Goal: Information Seeking & Learning: Learn about a topic

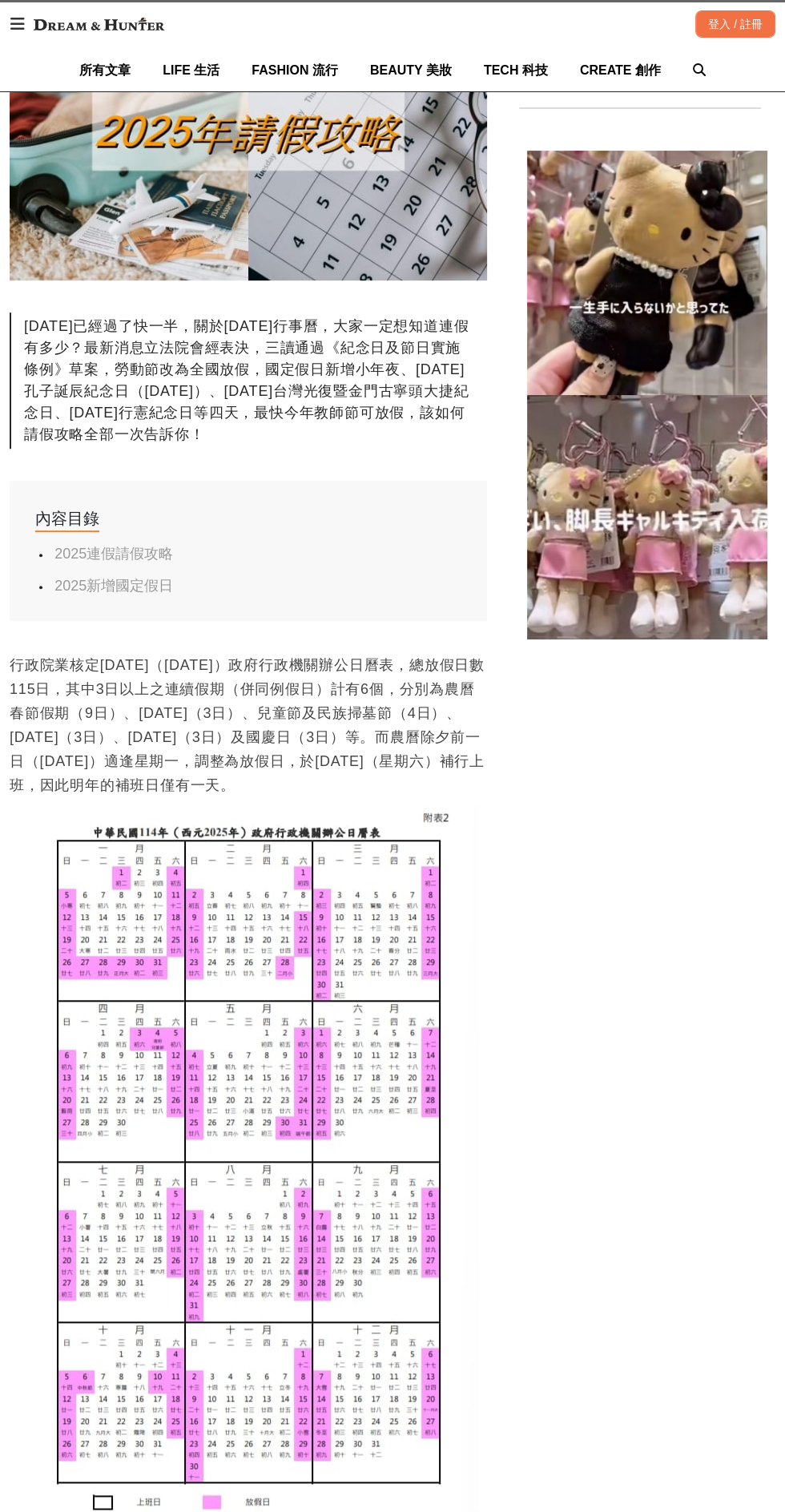
click at [323, 1080] on img at bounding box center [248, 1160] width 459 height 711
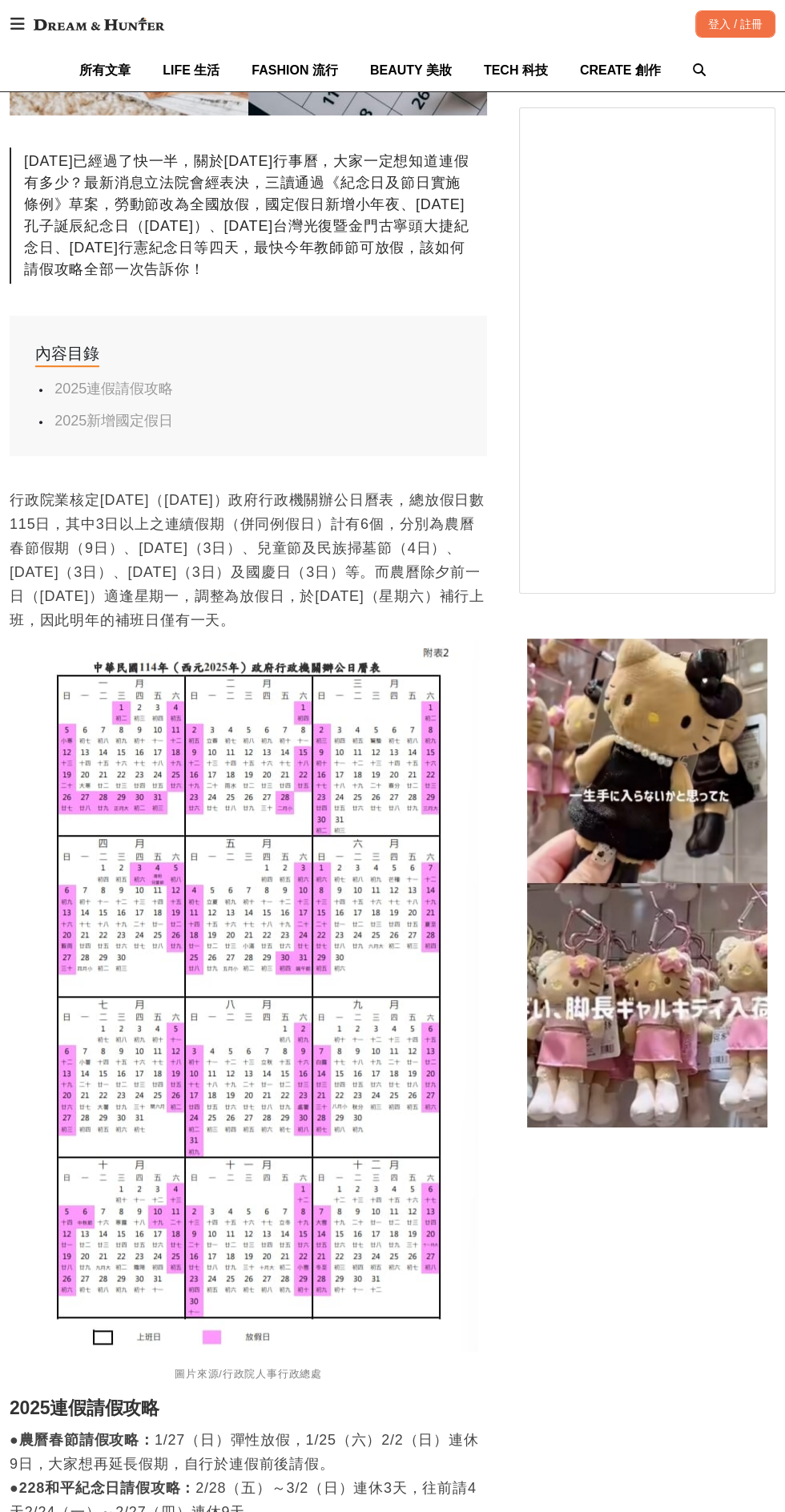
scroll to position [570, 0]
click at [243, 1128] on img at bounding box center [248, 993] width 459 height 711
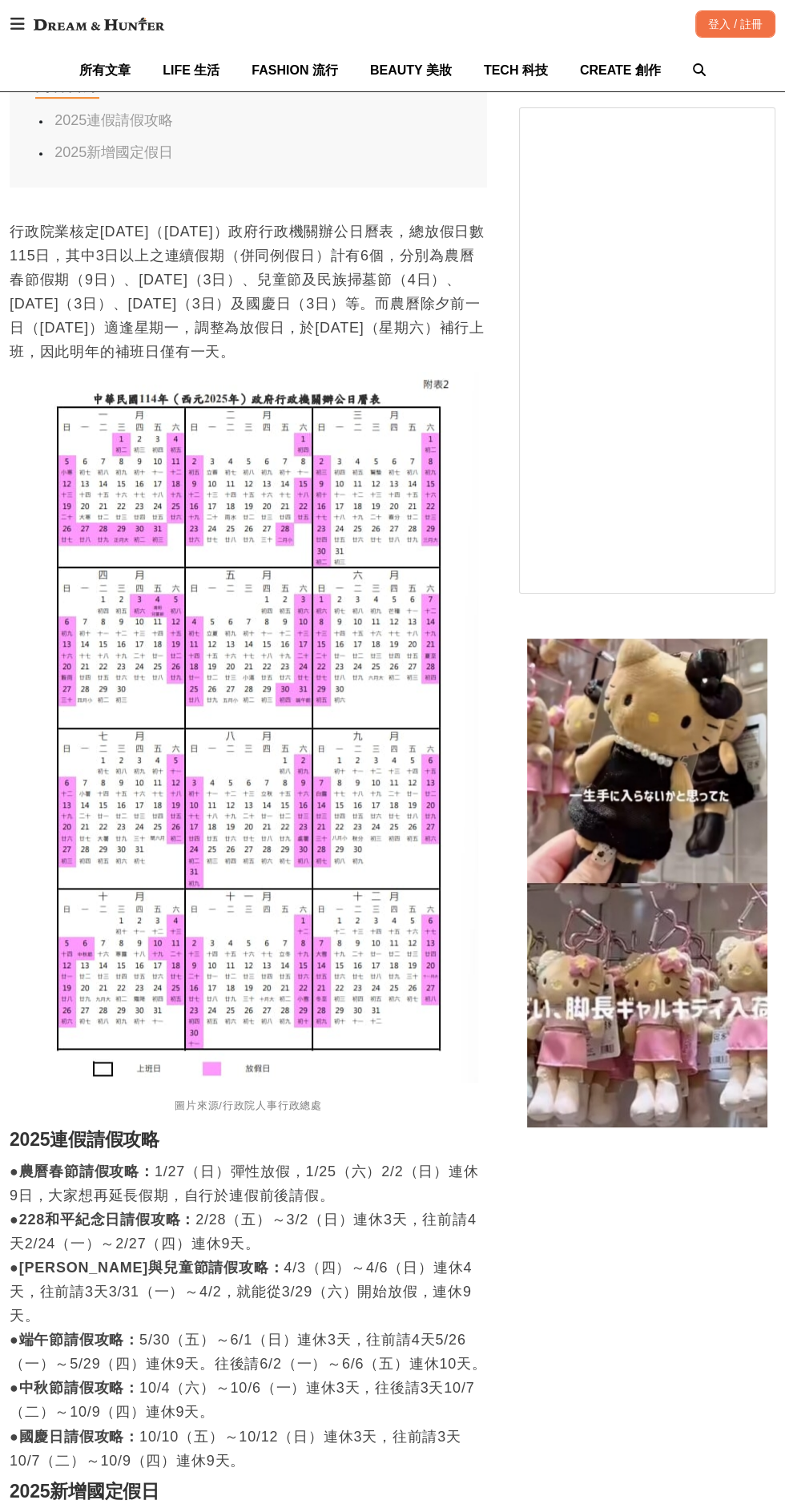
scroll to position [830, 0]
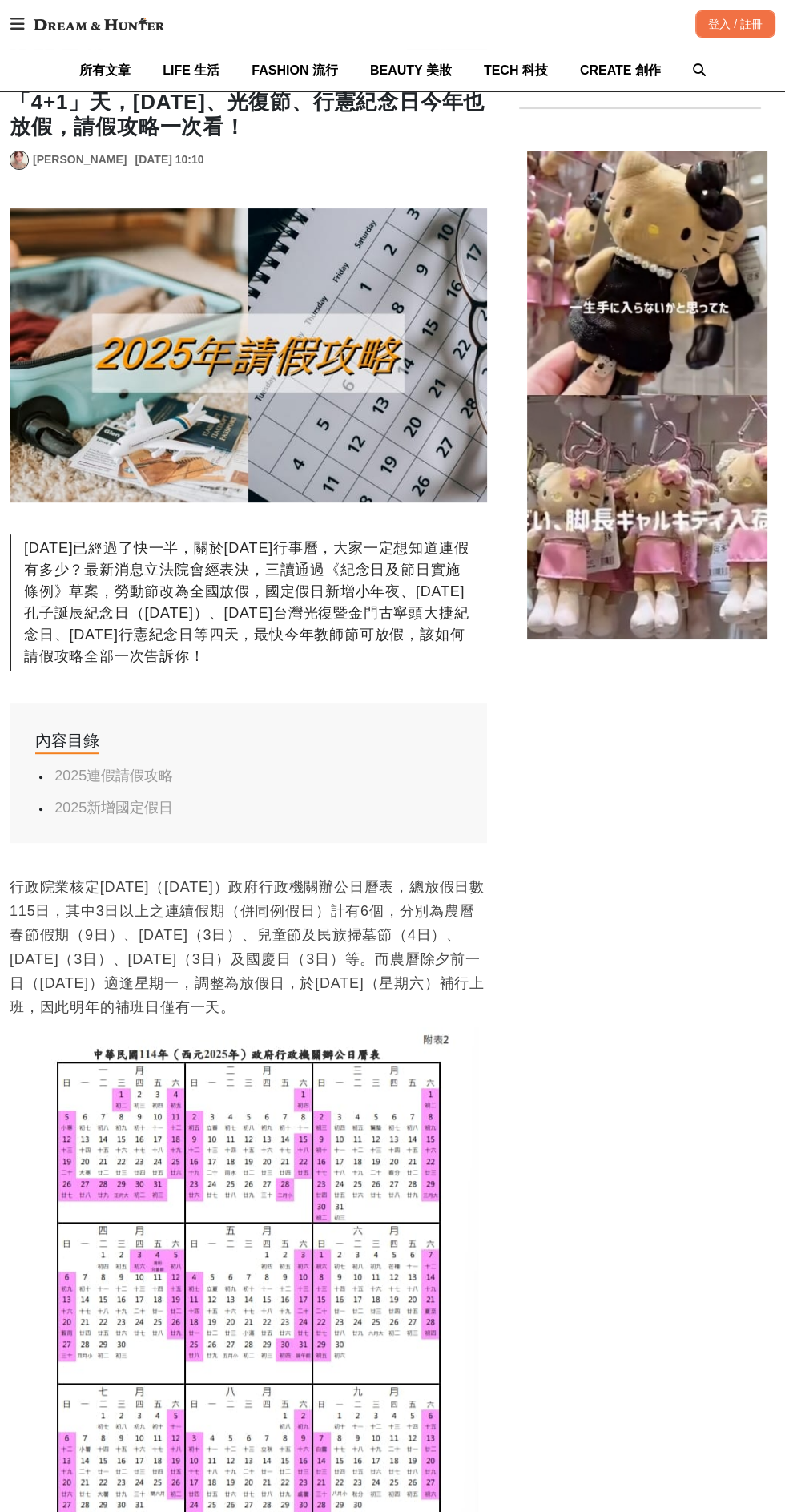
scroll to position [234, 0]
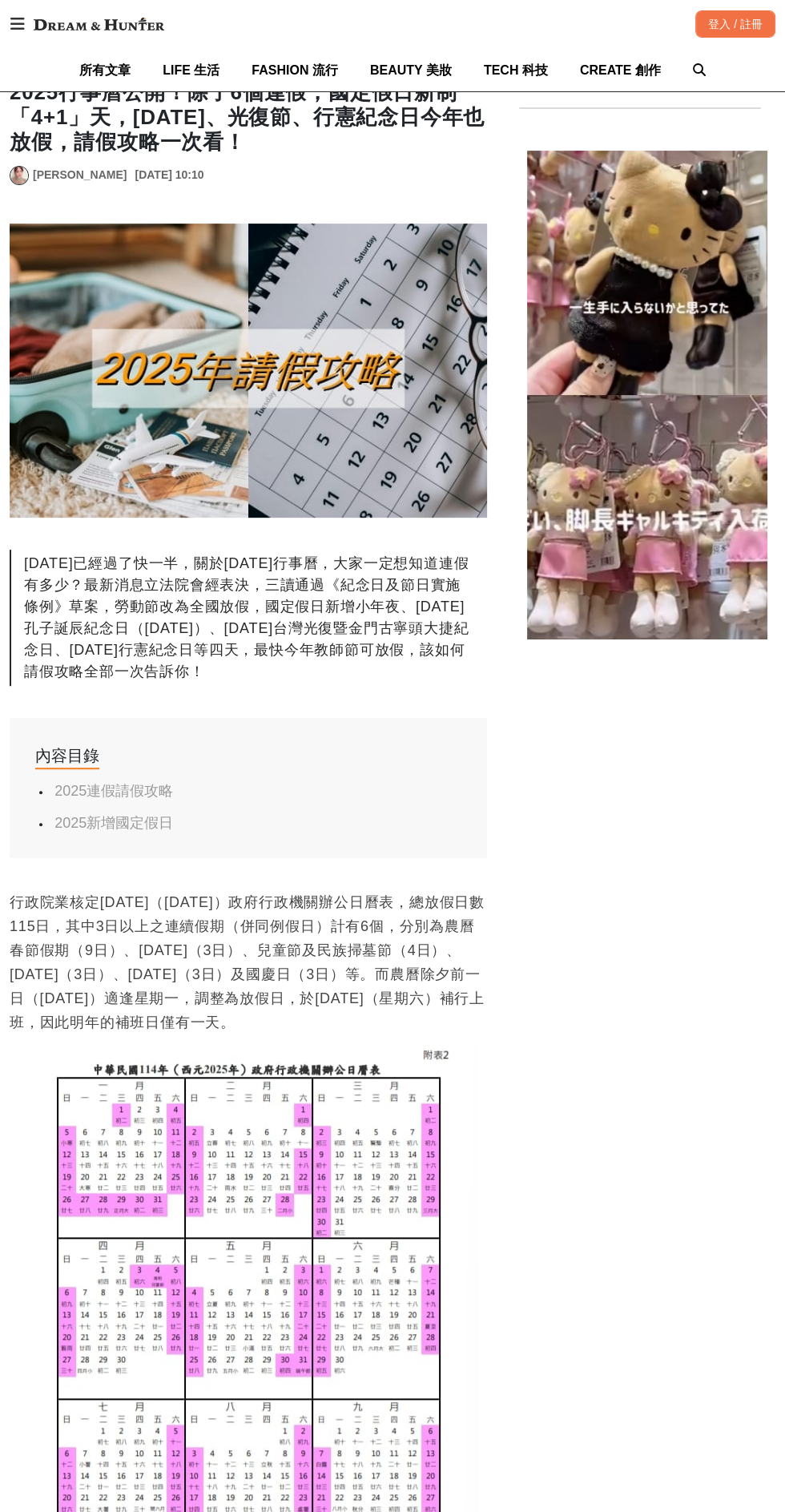
click at [294, 1285] on img at bounding box center [248, 1397] width 459 height 711
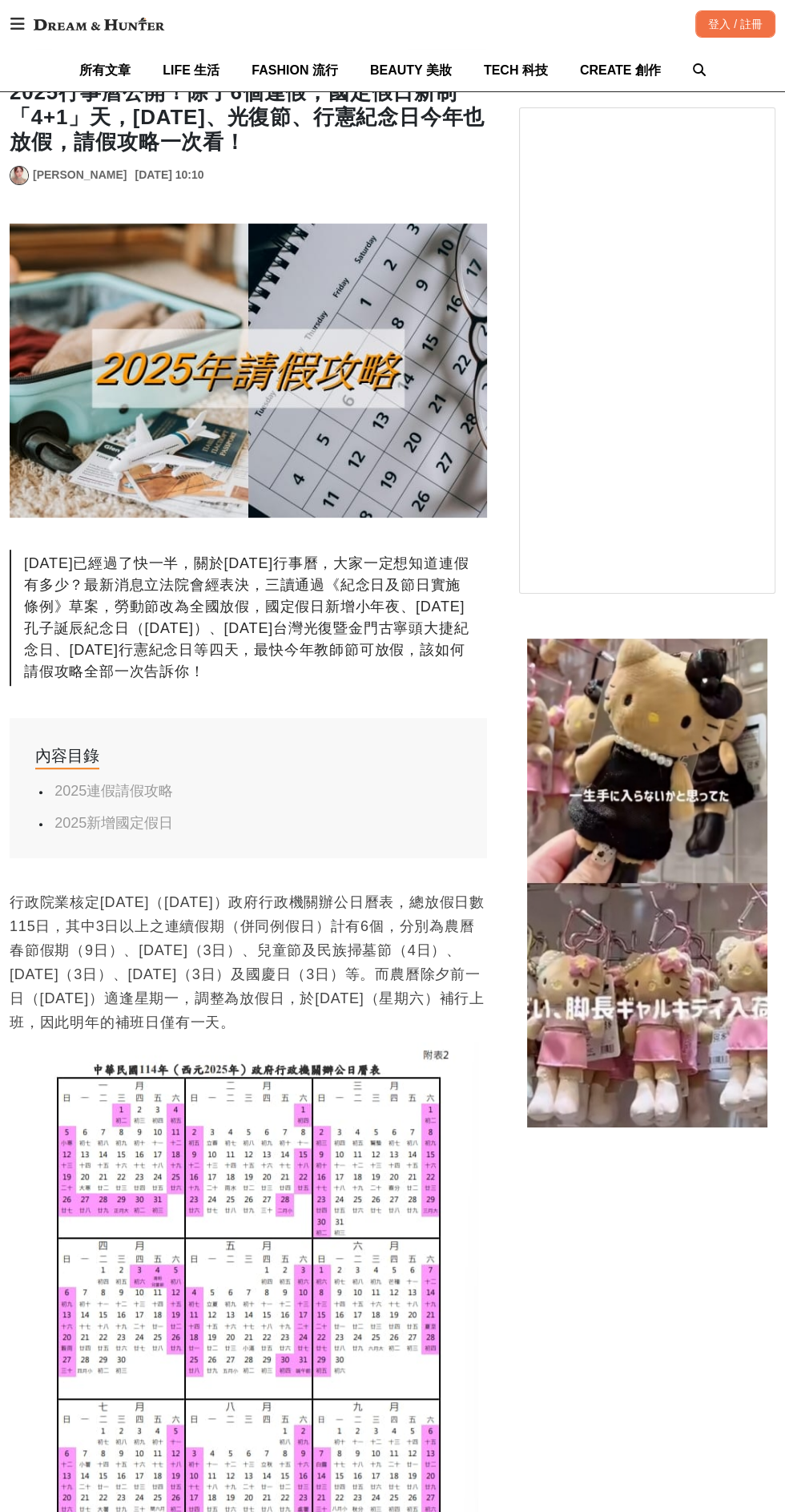
click at [341, 1201] on img at bounding box center [248, 1397] width 459 height 711
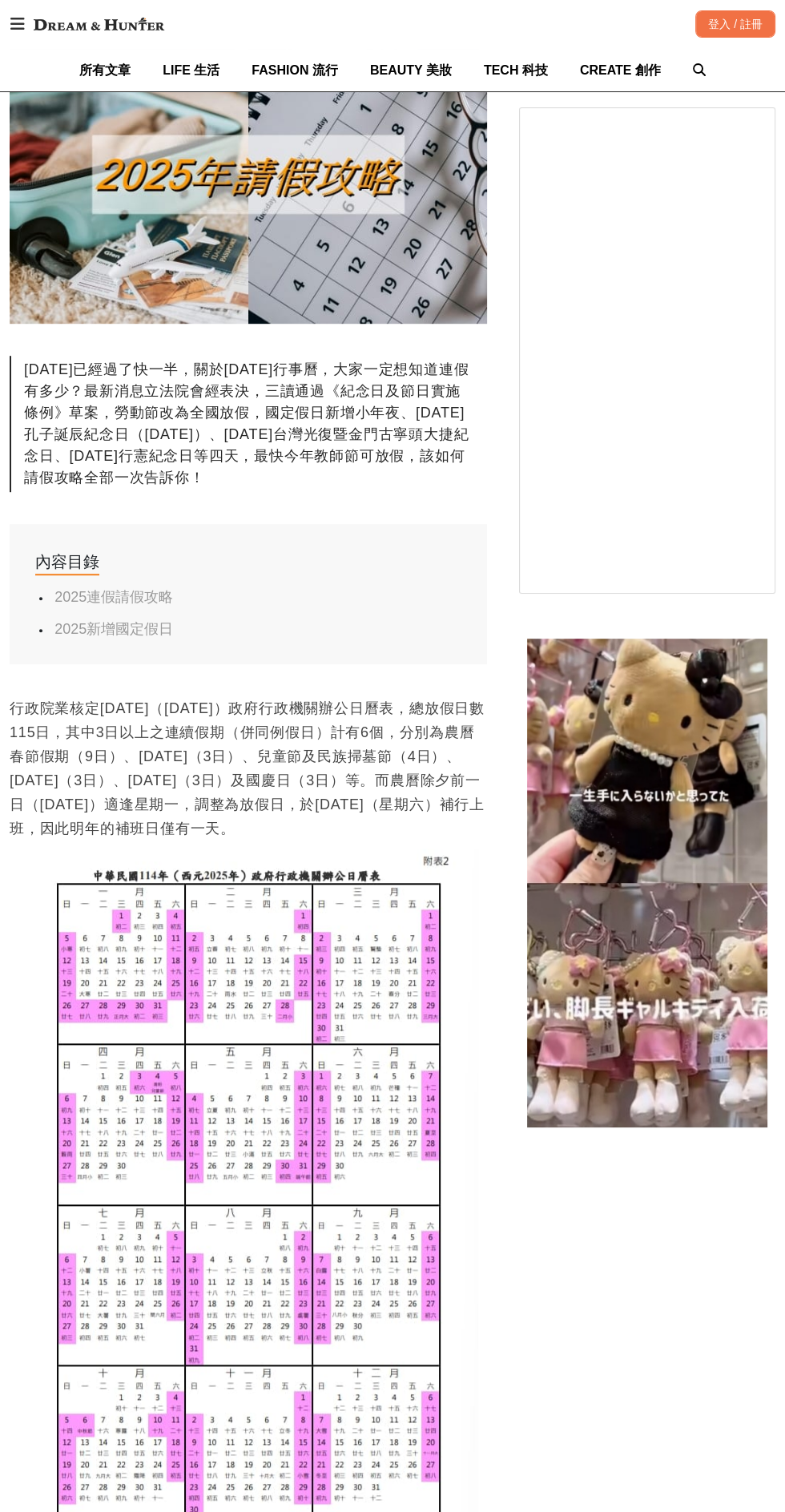
scroll to position [470, 0]
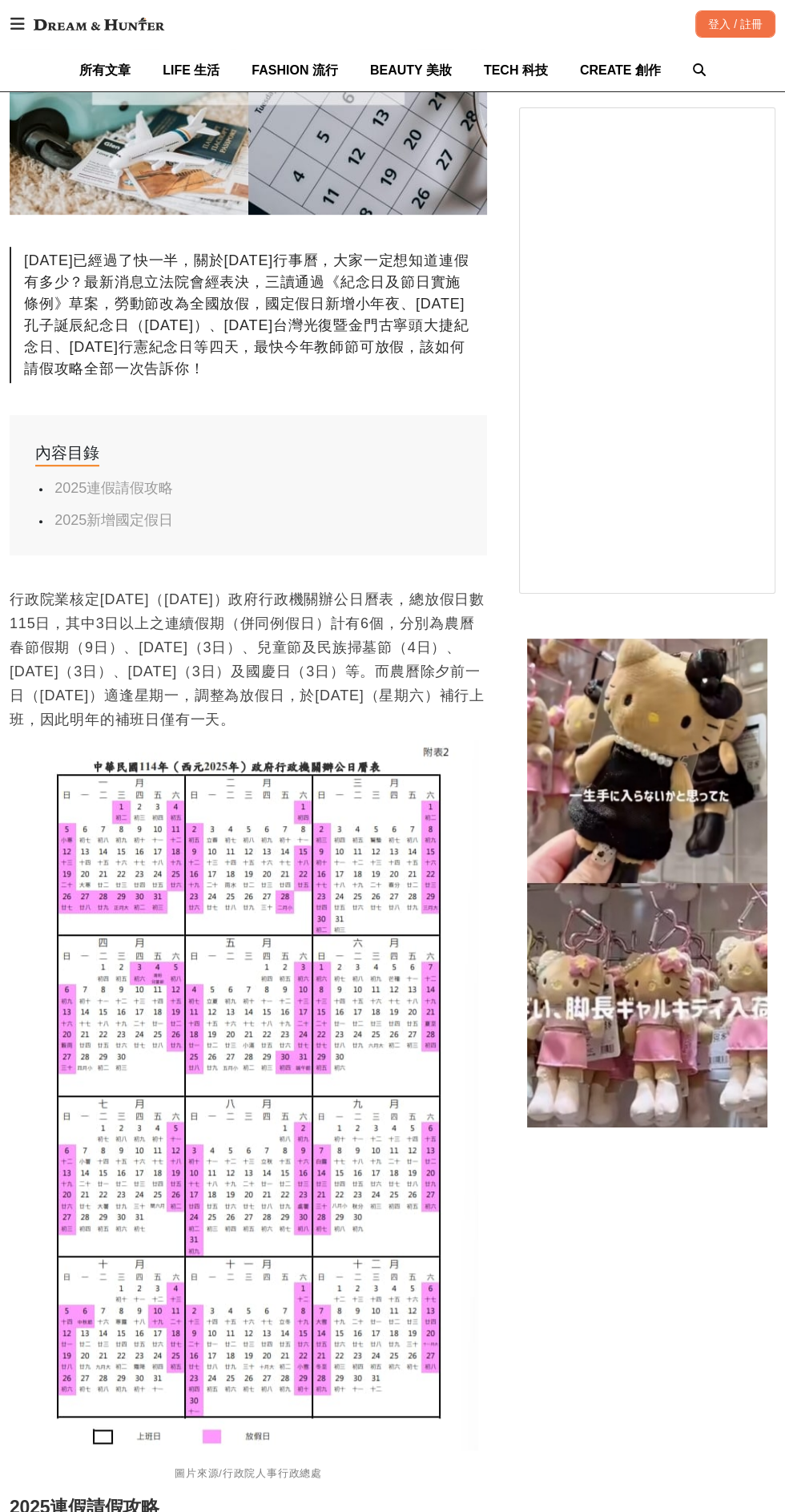
click at [269, 982] on img at bounding box center [248, 1094] width 459 height 711
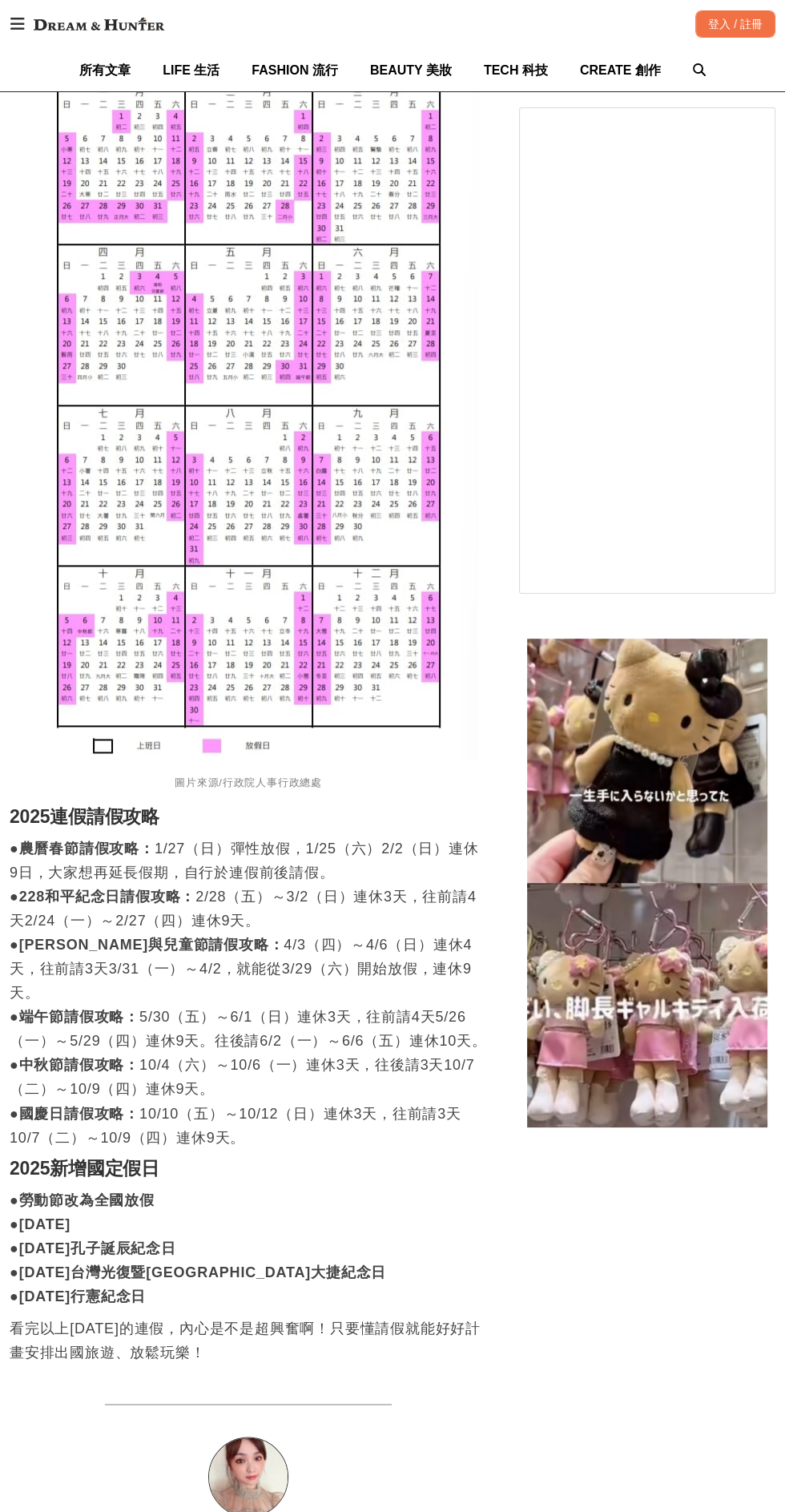
scroll to position [1165, 0]
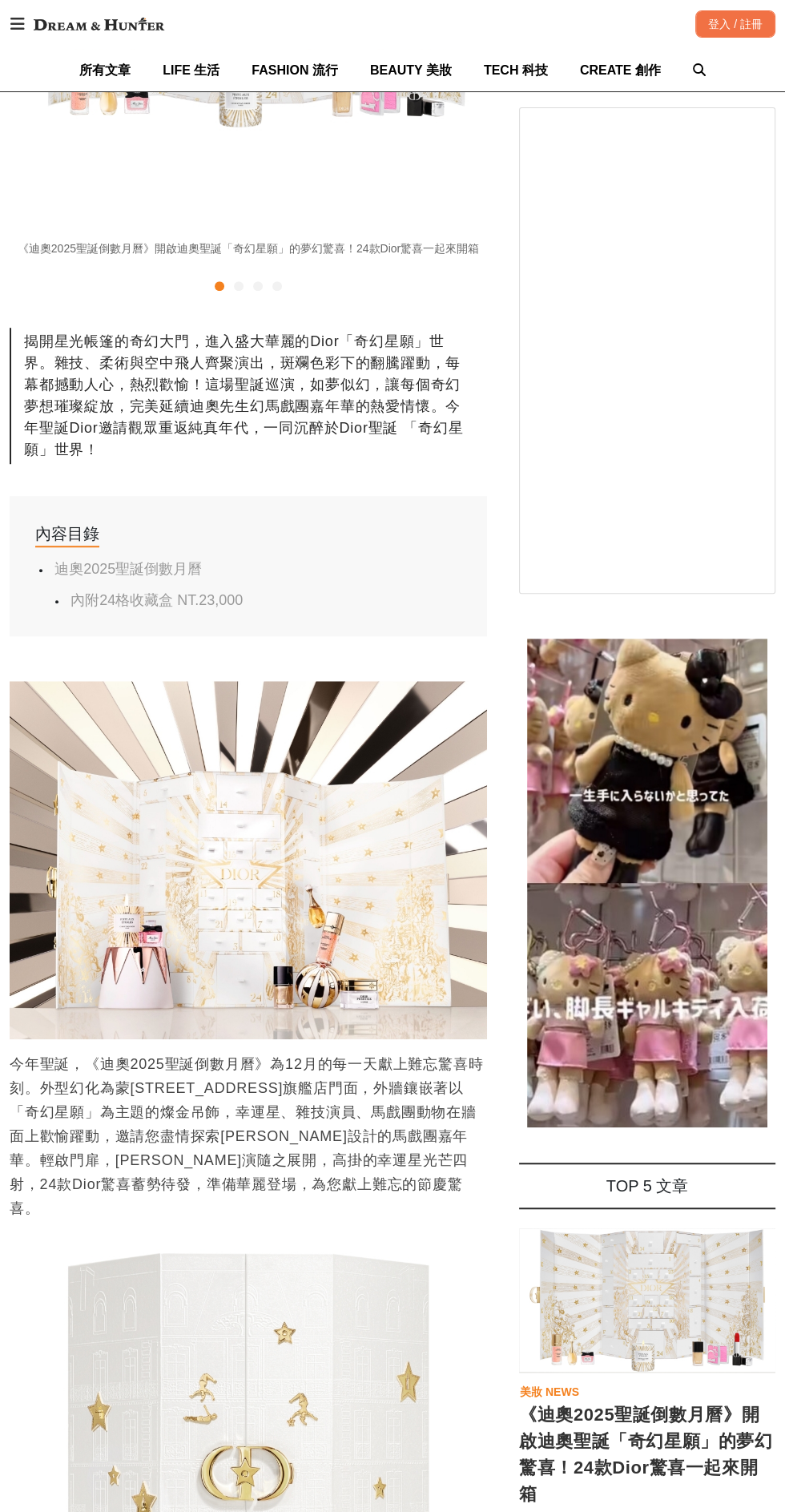
scroll to position [5055, 0]
